Goal: Task Accomplishment & Management: Manage account settings

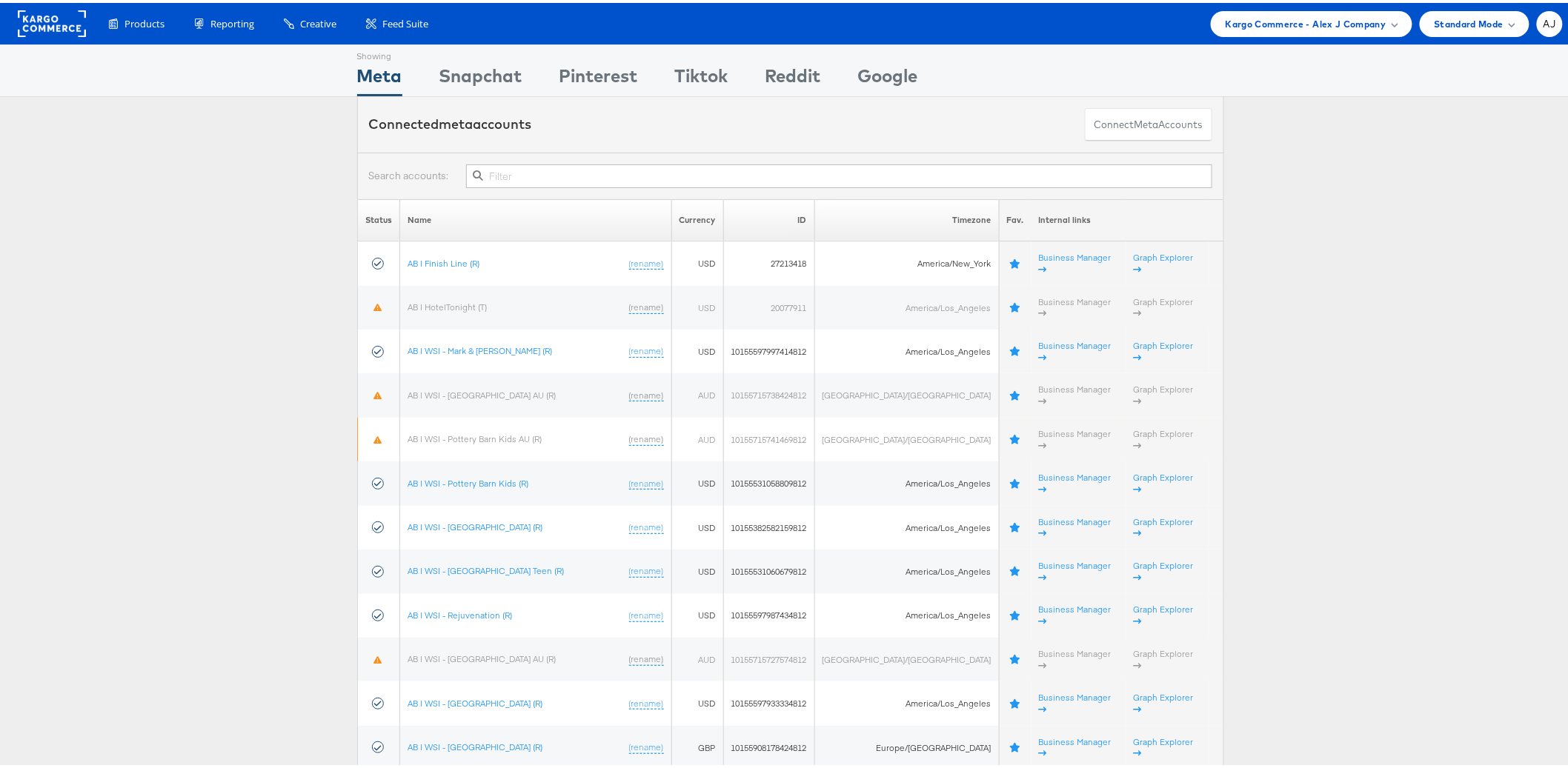
click at [1551, 23] on li "AJ Account and Teammates Subscription and Billing Advice and Answers ADKIT Inte…" at bounding box center [1550, 21] width 26 height 26
click at [1540, 31] on div "AJ" at bounding box center [1550, 21] width 26 height 26
click at [1429, 140] on div "ADKIT" at bounding box center [1445, 142] width 41 height 17
click at [1454, 30] on div "Standard Mode" at bounding box center [1475, 21] width 110 height 26
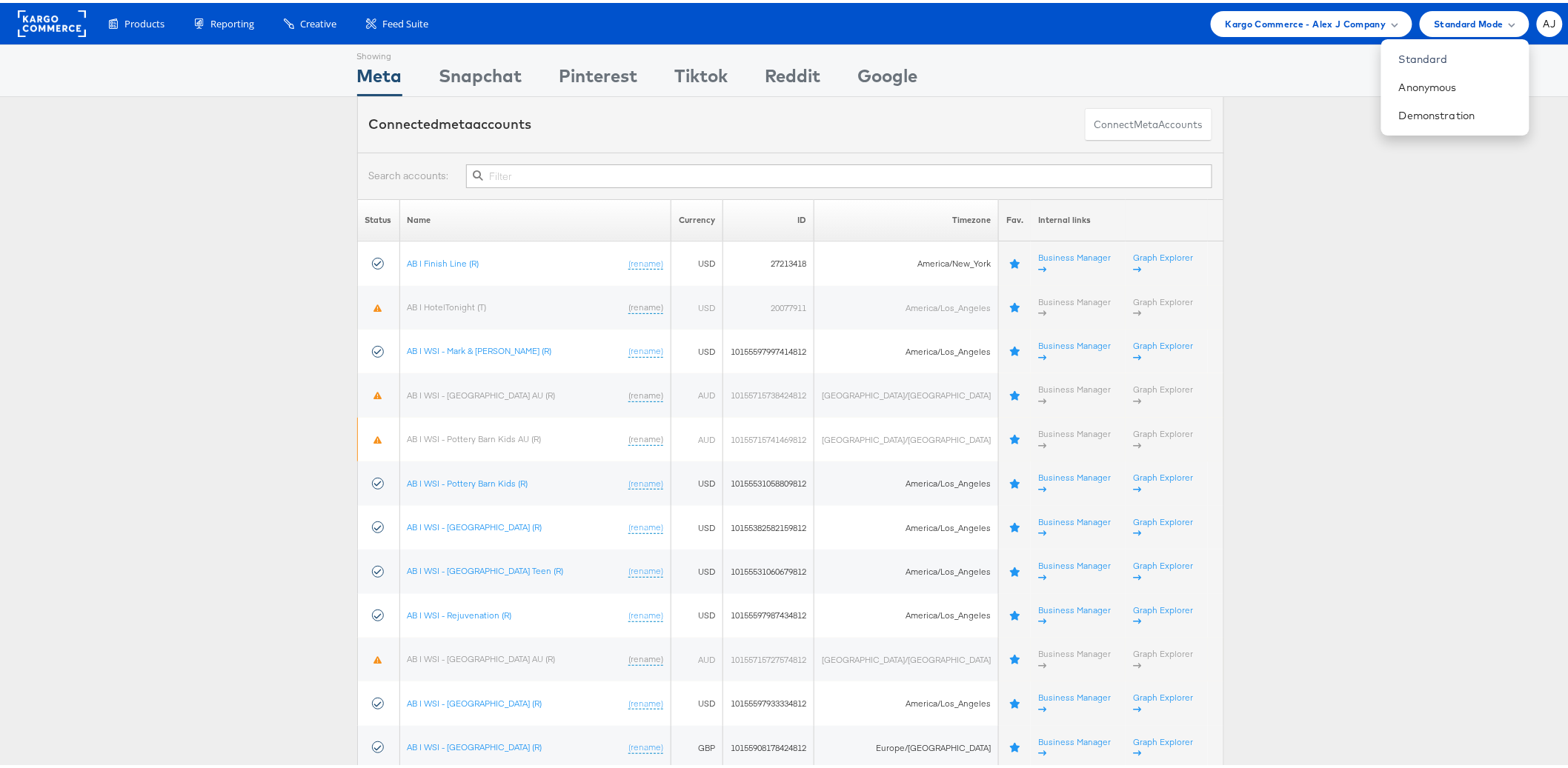
click at [1324, 119] on div "Connected meta accounts Connect meta Accounts" at bounding box center [790, 121] width 1581 height 55
click at [1315, 15] on span "Kargo Commerce - Alex J Company" at bounding box center [1306, 21] width 160 height 15
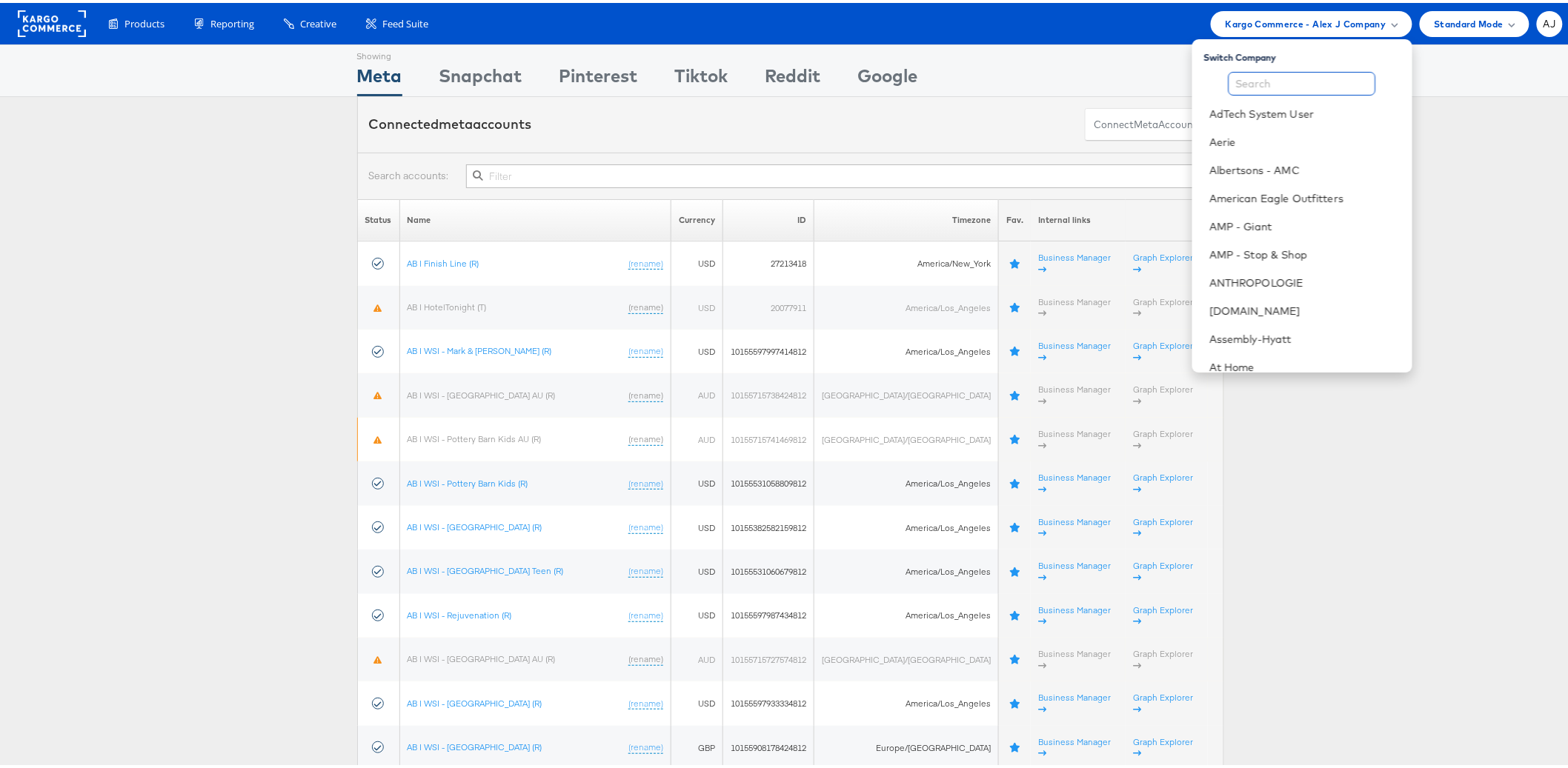
click at [1297, 77] on input "text" at bounding box center [1303, 81] width 148 height 24
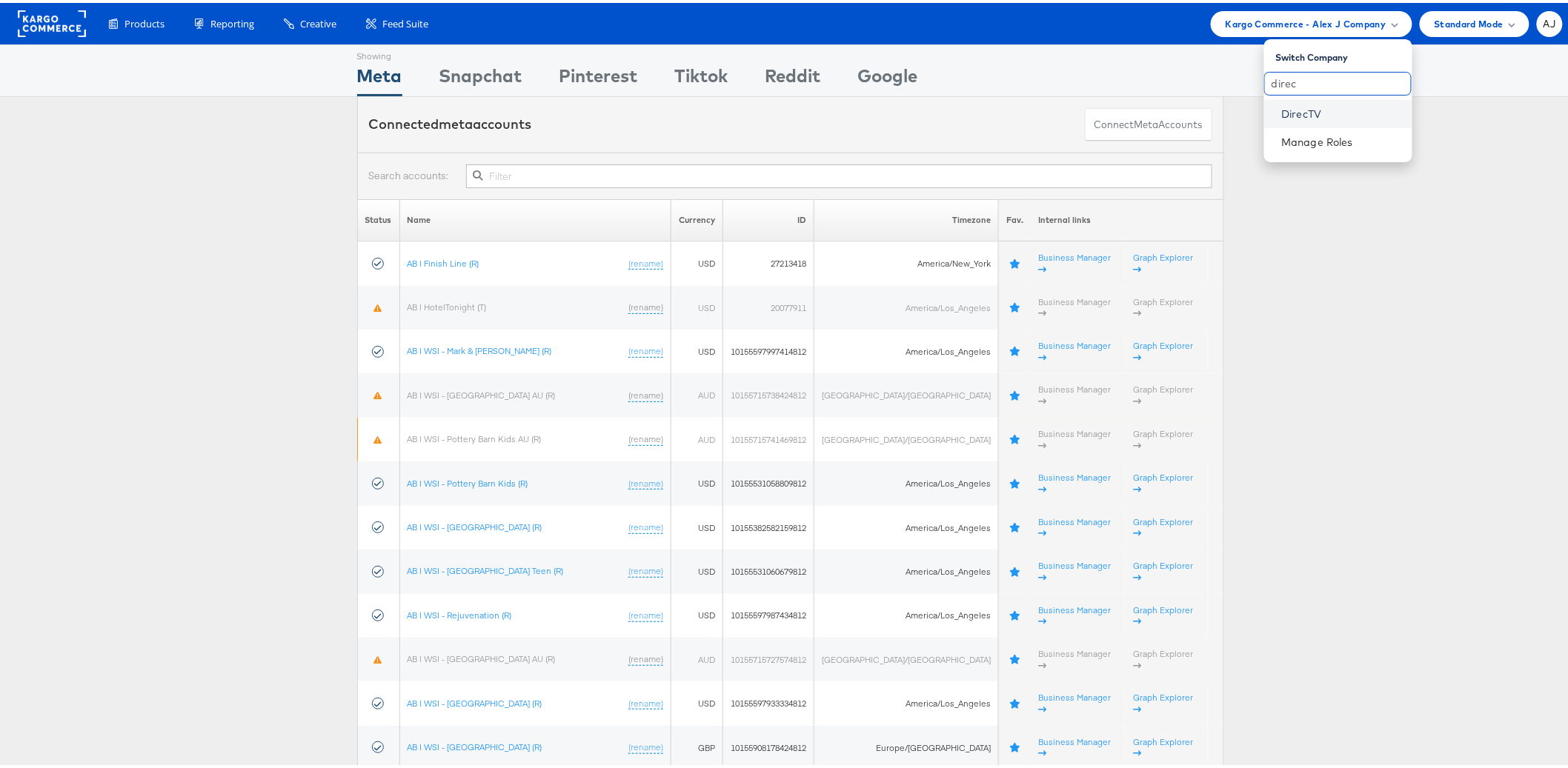
type input "direc"
click at [1292, 116] on link "DirecTV" at bounding box center [1341, 111] width 119 height 15
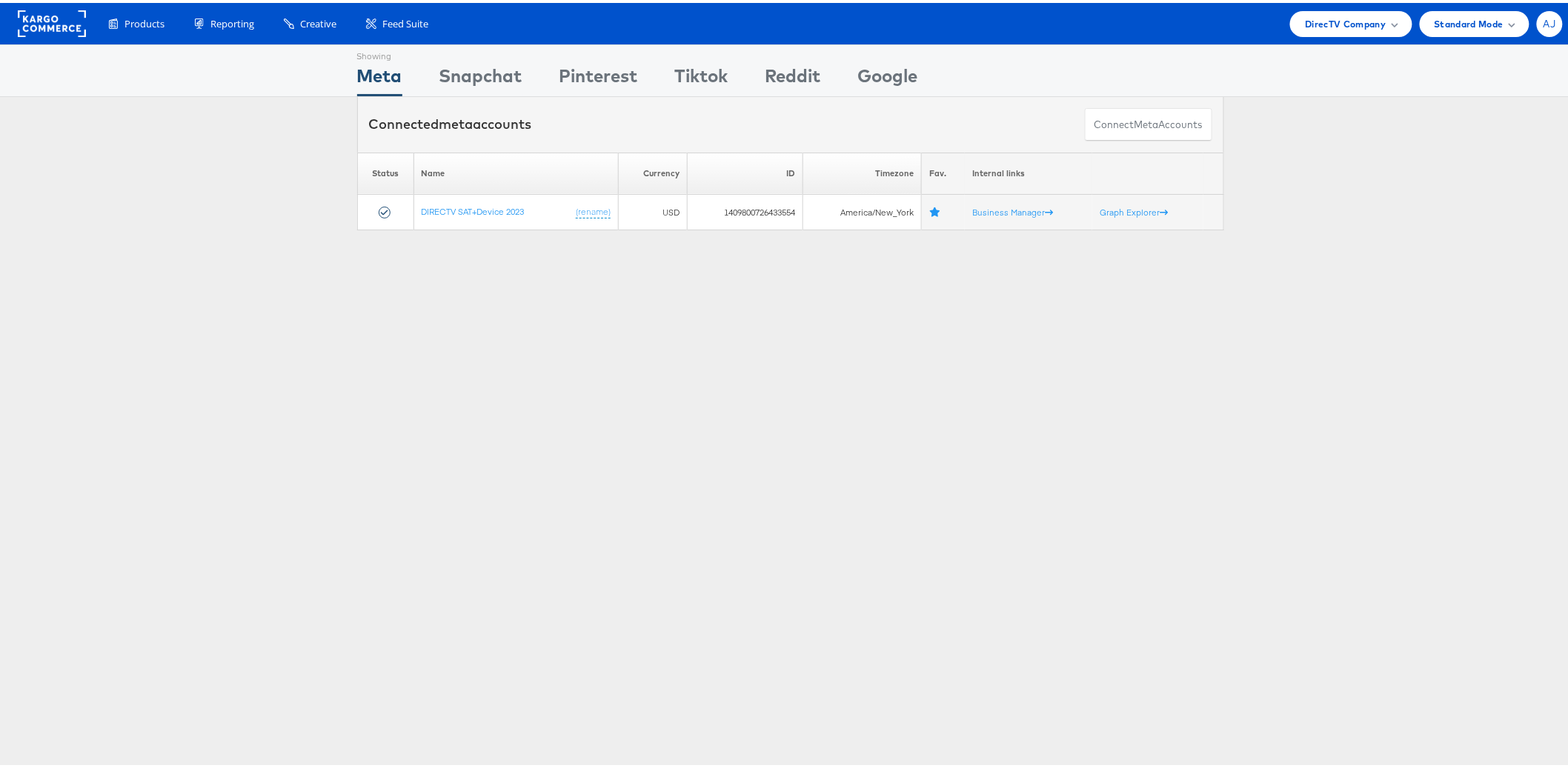
click at [1544, 25] on span "AJ" at bounding box center [1550, 20] width 13 height 9
click at [1454, 145] on div "ADKIT" at bounding box center [1488, 142] width 126 height 17
click at [889, 453] on div "Showing Meta Showing Snapchat Showing Pinterest Showing Tiktok Showing Reddit S…" at bounding box center [790, 412] width 1581 height 741
click at [774, 364] on div "Showing Meta Showing Snapchat Showing Pinterest Showing Tiktok Showing Reddit S…" at bounding box center [790, 412] width 1581 height 741
